Goal: Information Seeking & Learning: Understand process/instructions

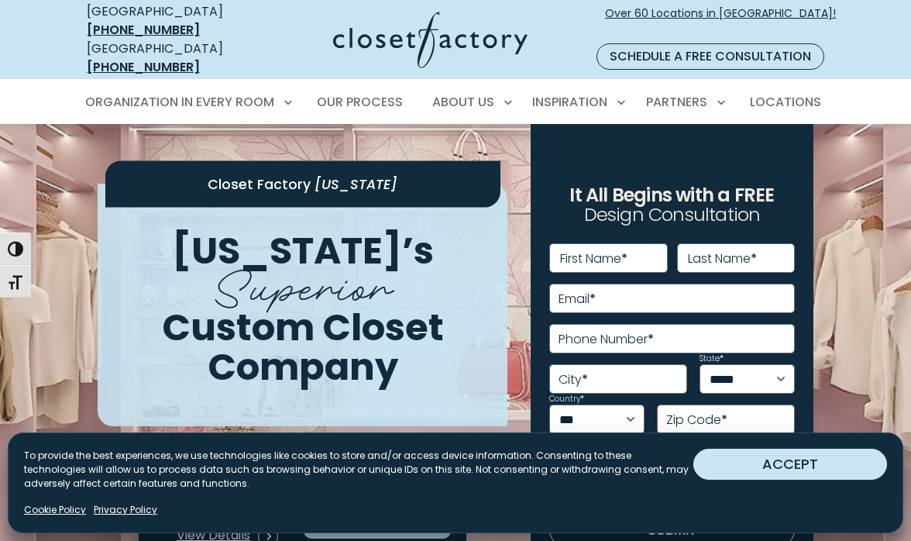
click at [831, 469] on button "ACCEPT" at bounding box center [791, 464] width 194 height 31
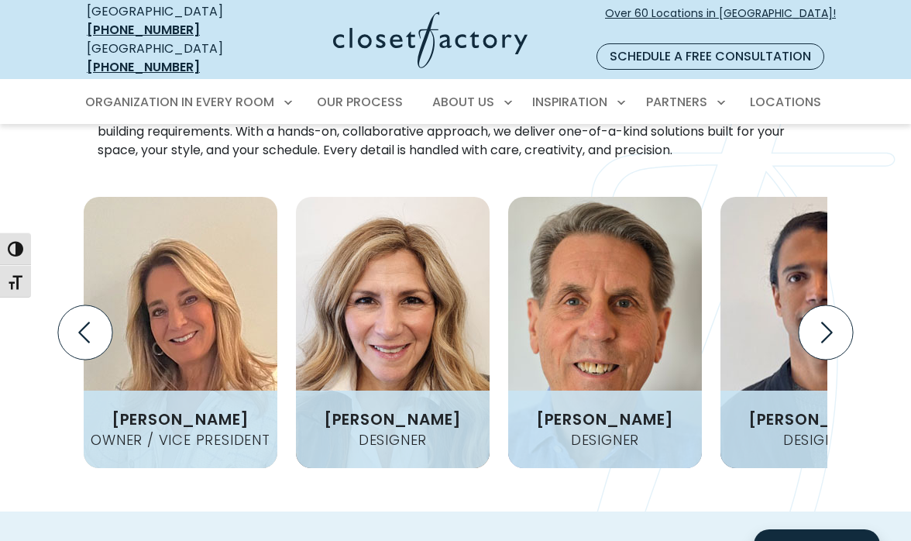
scroll to position [2049, 0]
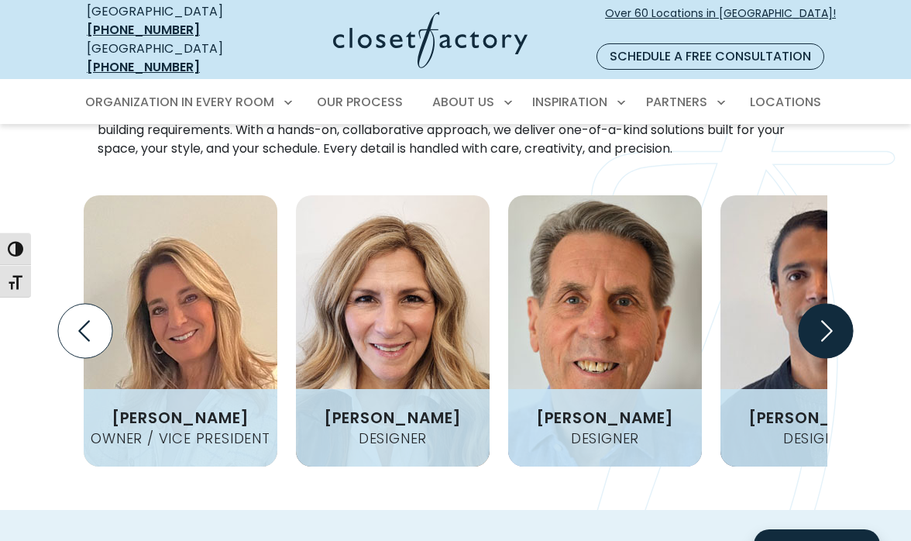
click at [823, 304] on icon "Next slide" at bounding box center [826, 331] width 54 height 54
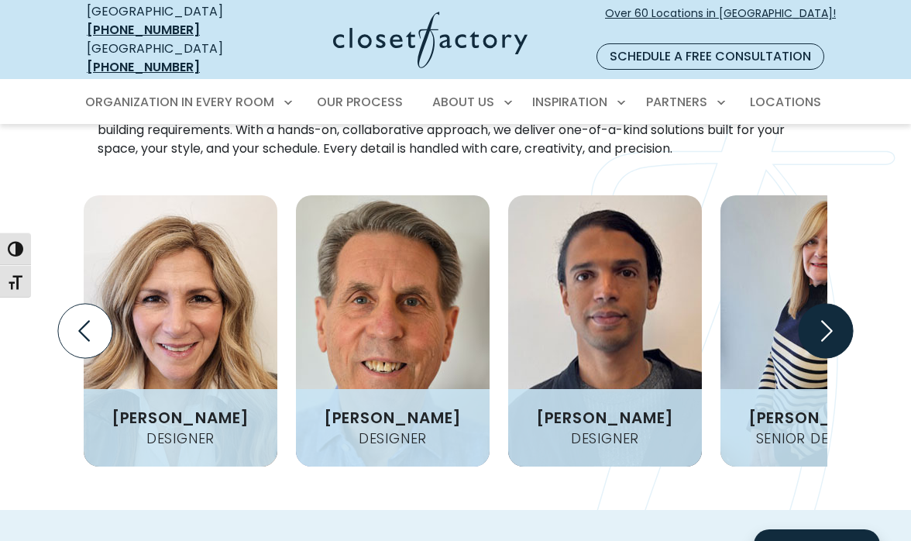
click at [823, 304] on icon "Next slide" at bounding box center [826, 331] width 54 height 54
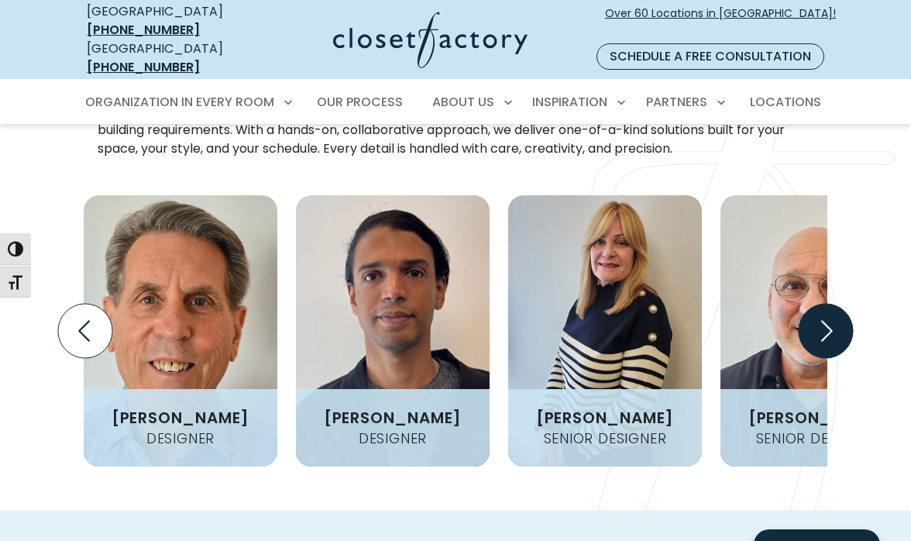
click at [823, 304] on icon "Next slide" at bounding box center [826, 331] width 54 height 54
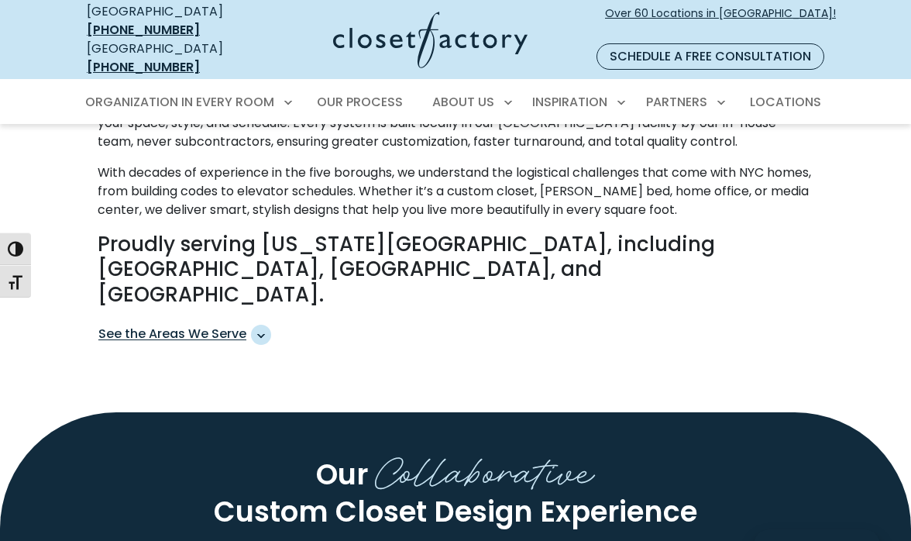
scroll to position [580, 0]
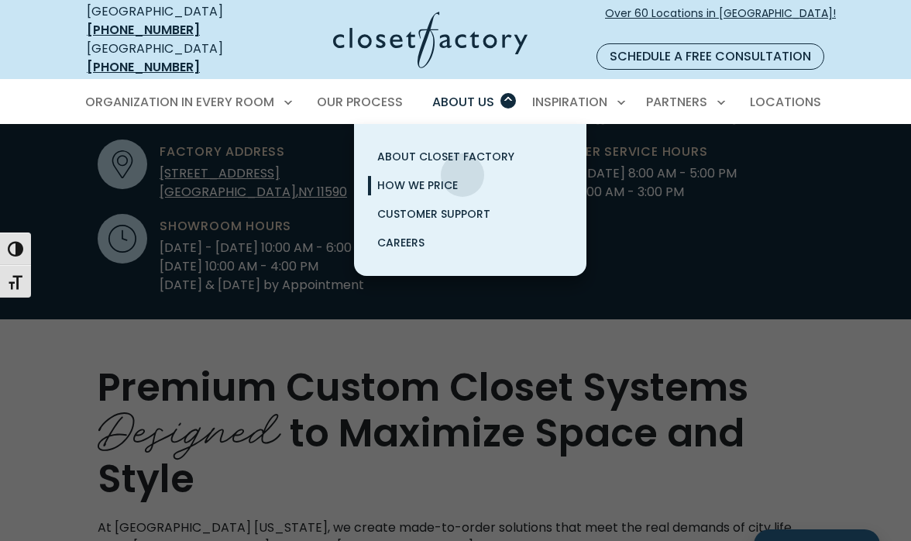
click at [462, 171] on link "How We Price" at bounding box center [470, 185] width 232 height 29
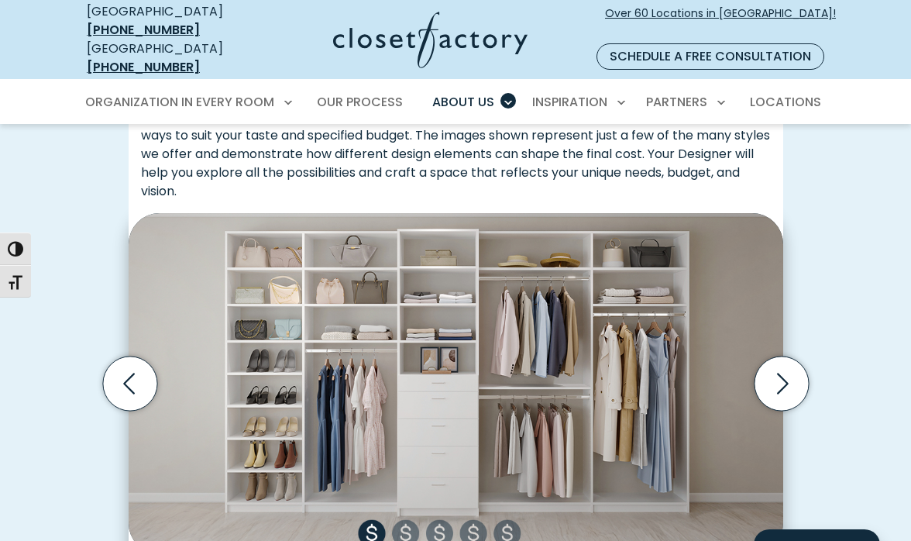
scroll to position [546, 0]
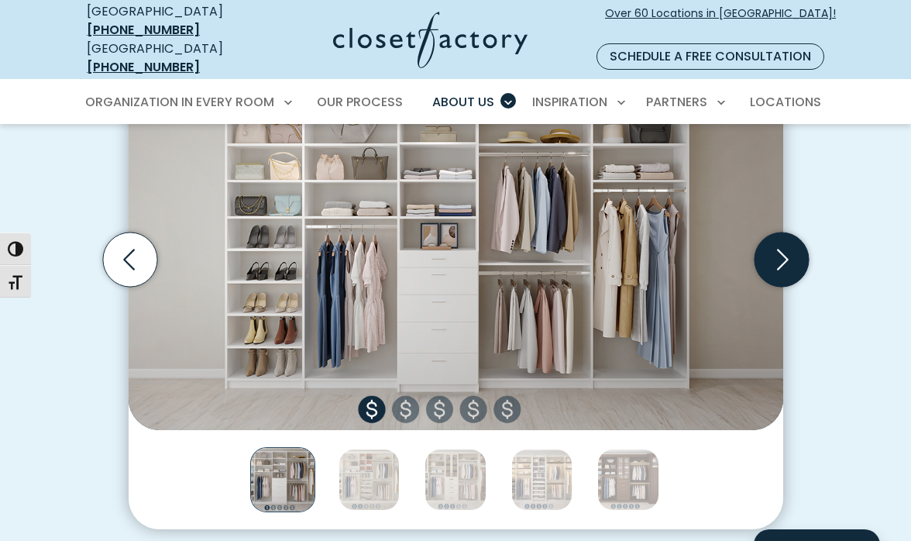
click at [796, 249] on icon "Next slide" at bounding box center [781, 259] width 54 height 54
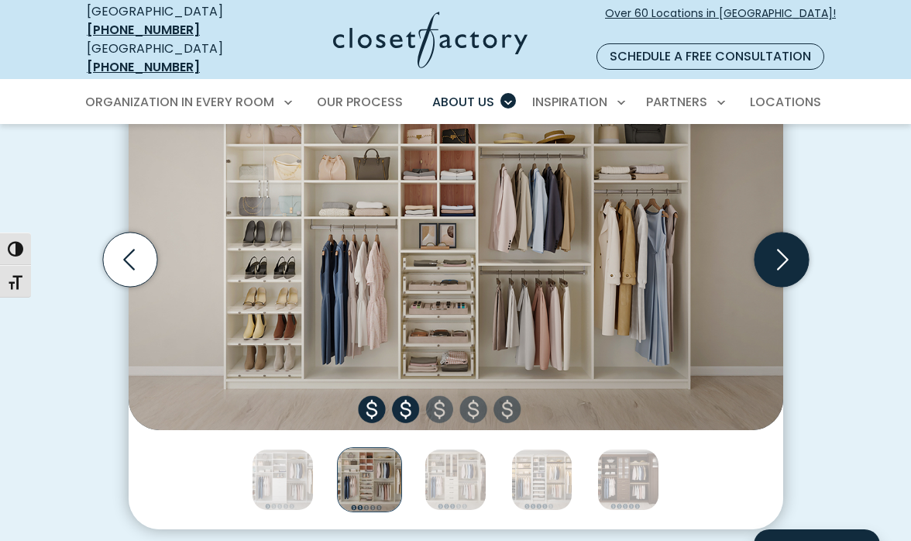
click at [796, 249] on icon "Next slide" at bounding box center [781, 259] width 54 height 54
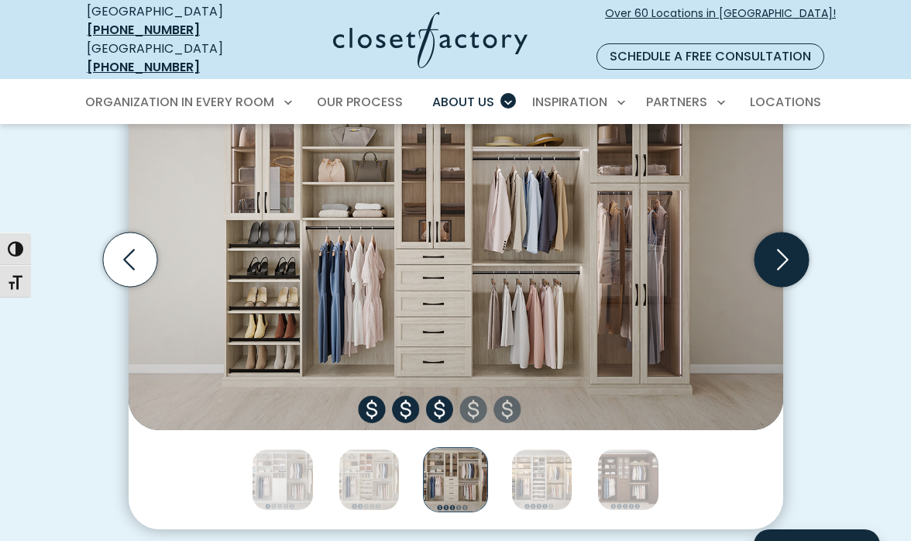
click at [796, 249] on icon "Next slide" at bounding box center [781, 259] width 54 height 54
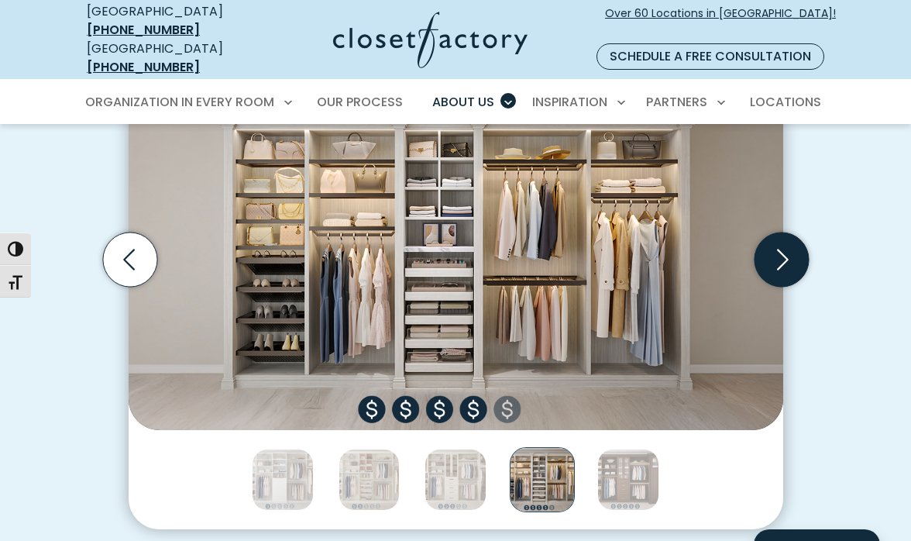
click at [796, 249] on icon "Next slide" at bounding box center [781, 259] width 54 height 54
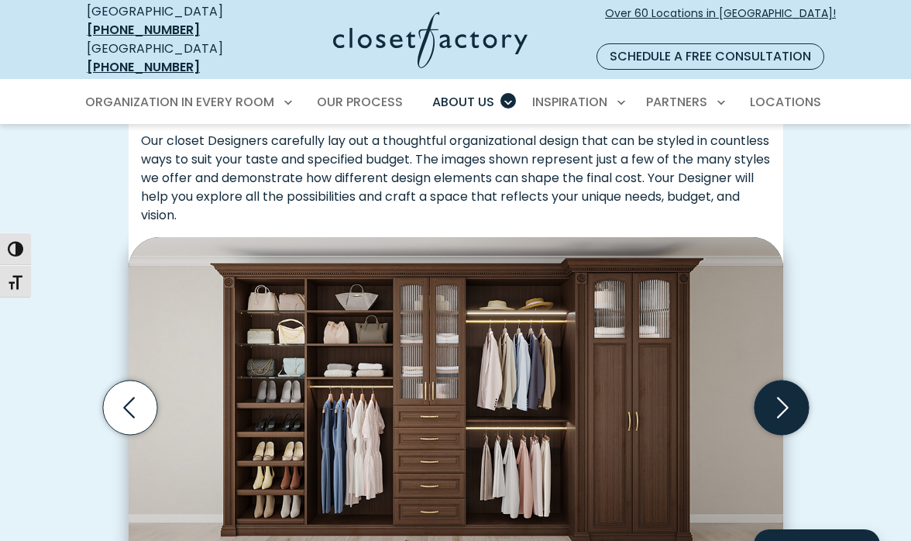
scroll to position [218, 0]
